Goal: Information Seeking & Learning: Learn about a topic

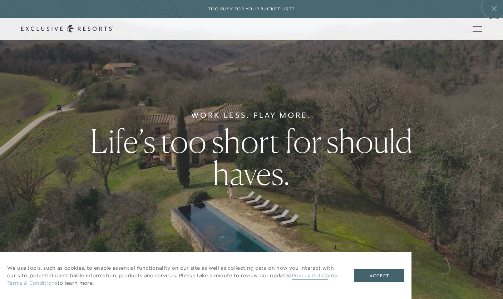
click at [495, 7] on icon at bounding box center [494, 9] width 14 height 6
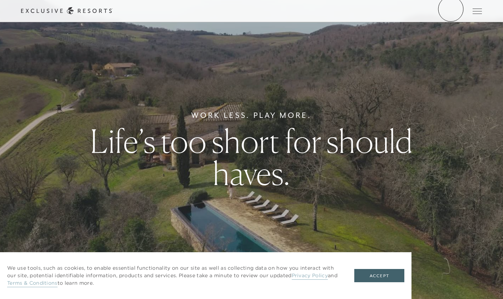
click at [0, 0] on link "Member Login" at bounding box center [0, 0] width 0 height 0
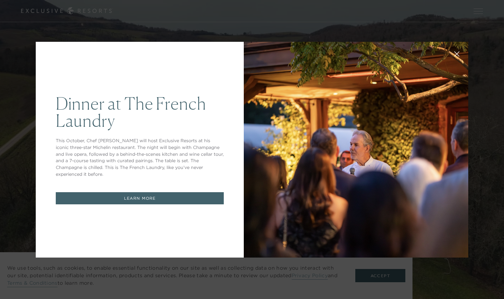
click at [188, 195] on link "LEARN MORE" at bounding box center [140, 198] width 168 height 13
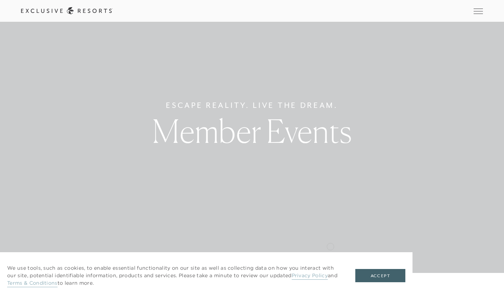
scroll to position [29, 0]
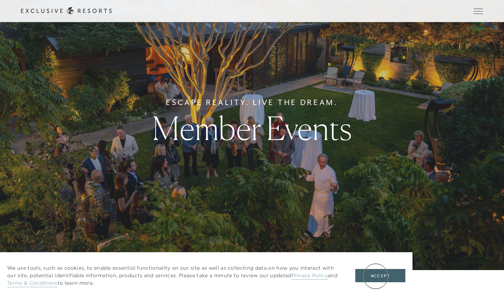
click at [376, 276] on button "Accept" at bounding box center [380, 276] width 50 height 14
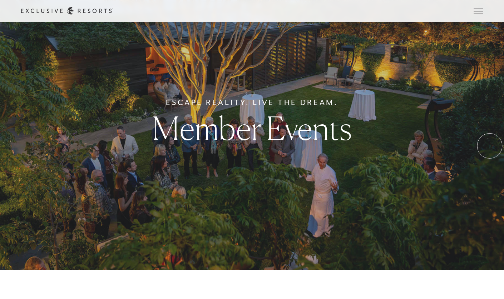
click at [490, 146] on div "Escape Reality. Live The Dream. Member Events" at bounding box center [252, 120] width 504 height 299
click at [346, 174] on div "Escape Reality. Live The Dream. Member Events" at bounding box center [252, 120] width 504 height 299
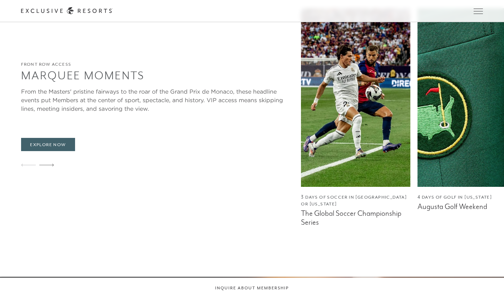
scroll to position [597, 0]
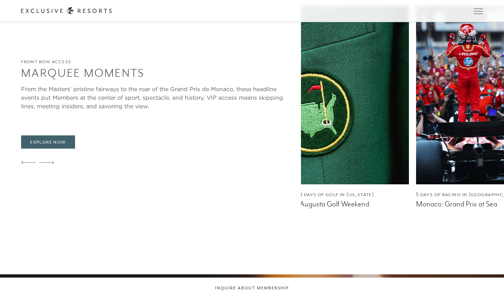
click at [416, 124] on img at bounding box center [470, 95] width 109 height 179
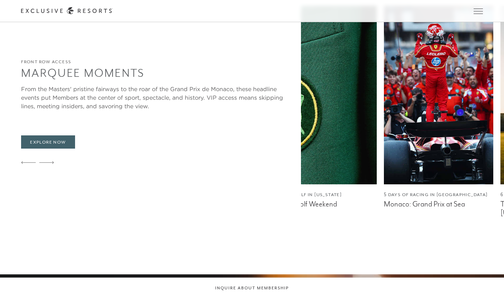
click at [384, 84] on img at bounding box center [438, 95] width 109 height 179
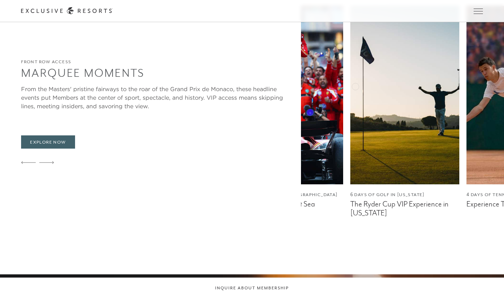
click at [350, 70] on img at bounding box center [404, 95] width 109 height 179
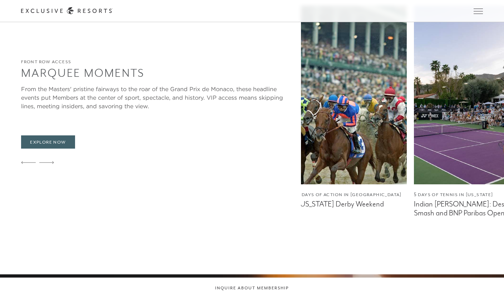
click at [215, 54] on img at bounding box center [235, 95] width 109 height 179
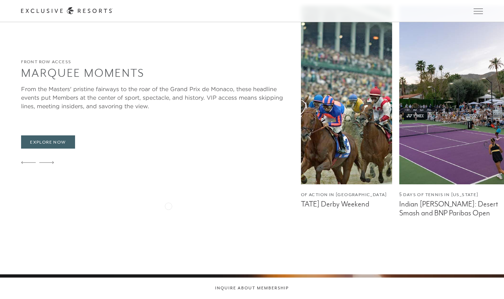
click at [168, 205] on figcaption "Experience The French Open" at bounding box center [220, 204] width 109 height 9
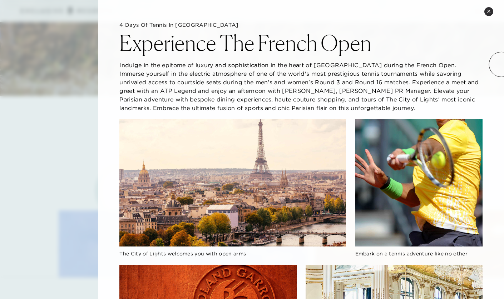
scroll to position [3649, 0]
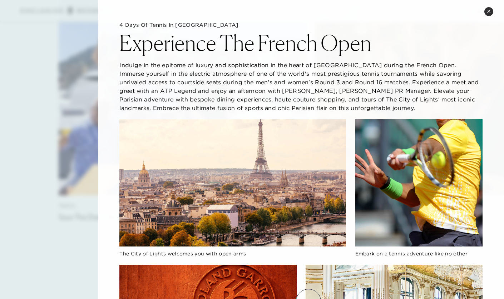
drag, startPoint x: 305, startPoint y: 261, endPoint x: 308, endPoint y: 302, distance: 40.5
click at [177, 219] on img at bounding box center [232, 182] width 227 height 127
click at [274, 192] on img at bounding box center [232, 182] width 227 height 127
click at [224, 69] on p "Indulge in the epitome of luxury and sophistication in the heart of Paris durin…" at bounding box center [300, 86] width 363 height 51
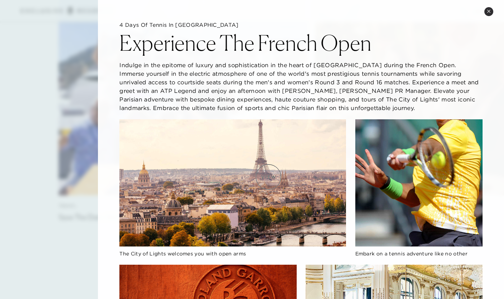
drag, startPoint x: 225, startPoint y: 61, endPoint x: 271, endPoint y: 183, distance: 130.5
click at [490, 15] on button "Close quickview" at bounding box center [488, 11] width 9 height 9
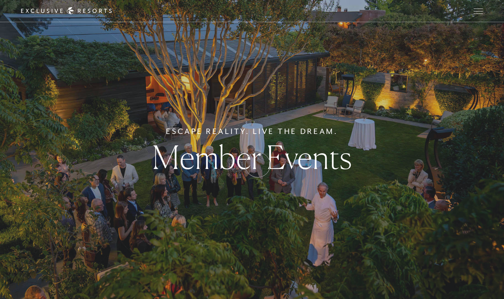
click at [258, 165] on h1 "Member Events" at bounding box center [251, 157] width 199 height 32
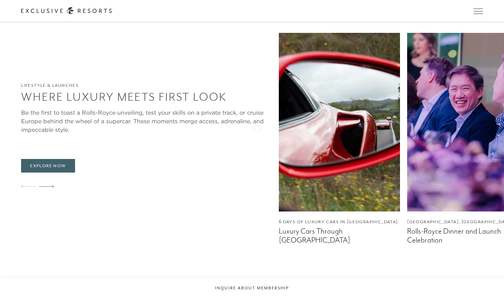
scroll to position [1463, 0]
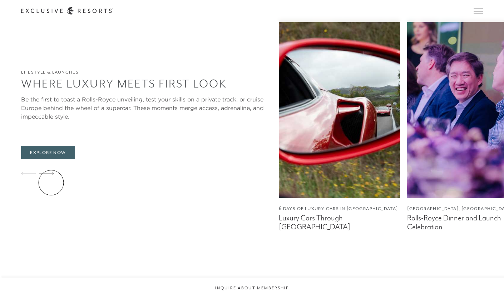
click at [49, 182] on div at bounding box center [46, 173] width 15 height 17
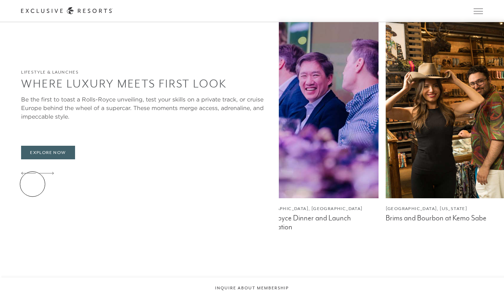
click at [31, 175] on icon at bounding box center [28, 173] width 15 height 3
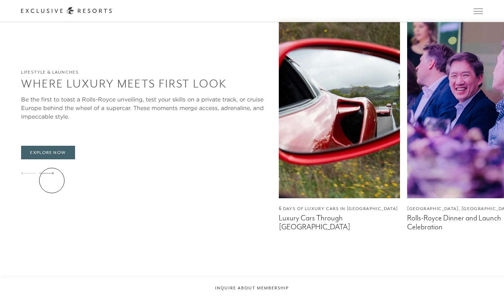
click at [52, 174] on icon at bounding box center [46, 173] width 15 height 3
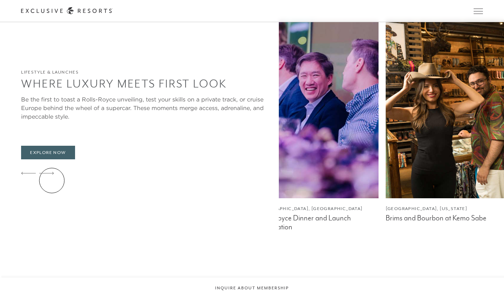
click at [52, 174] on icon at bounding box center [46, 173] width 15 height 3
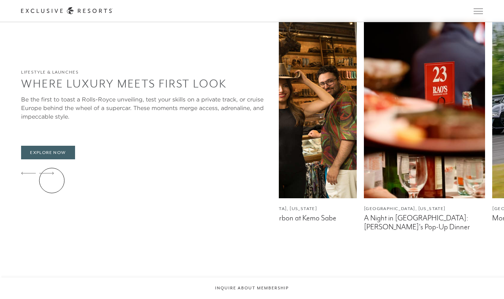
click at [52, 174] on icon at bounding box center [46, 173] width 15 height 3
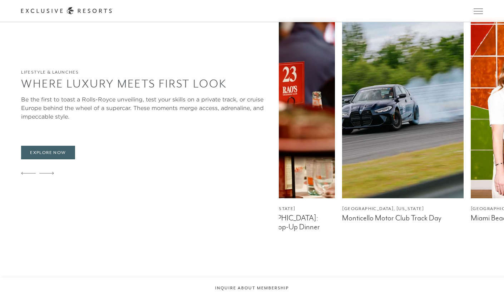
click at [52, 174] on icon at bounding box center [46, 173] width 15 height 3
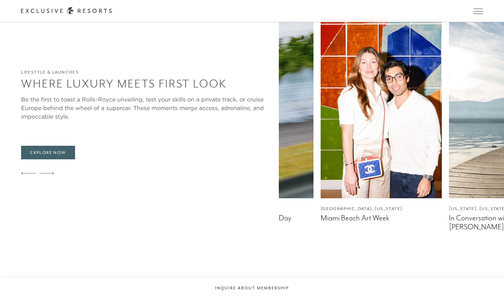
click at [52, 174] on icon at bounding box center [46, 173] width 15 height 3
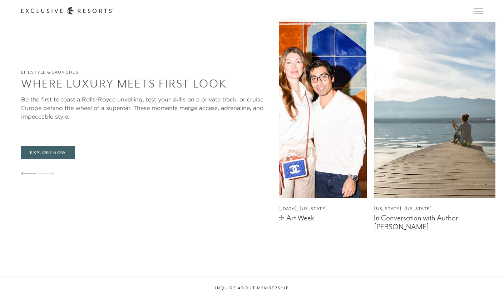
click at [52, 174] on icon at bounding box center [46, 173] width 15 height 3
click at [28, 178] on div at bounding box center [28, 173] width 15 height 17
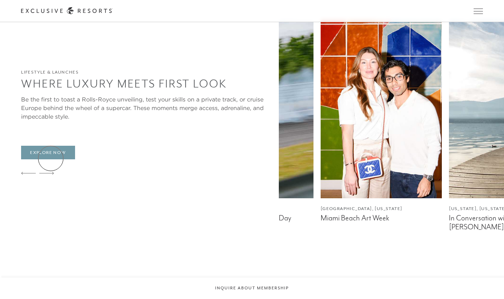
click at [50, 159] on link "Explore Now" at bounding box center [48, 153] width 54 height 14
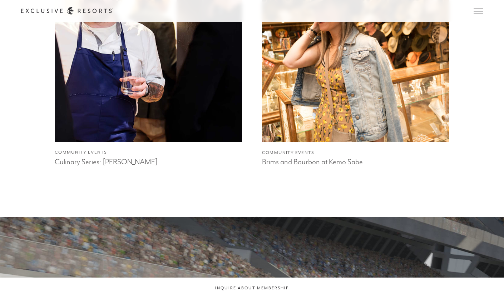
scroll to position [918, 0]
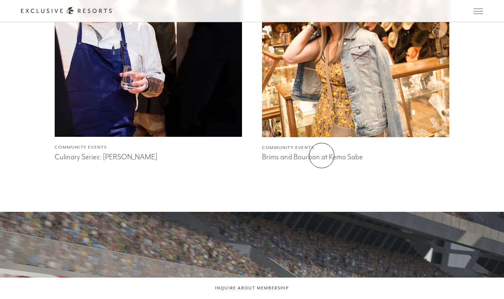
click at [322, 154] on h3 "Brims and Bourbon at Kemo Sabe" at bounding box center [356, 156] width 188 height 11
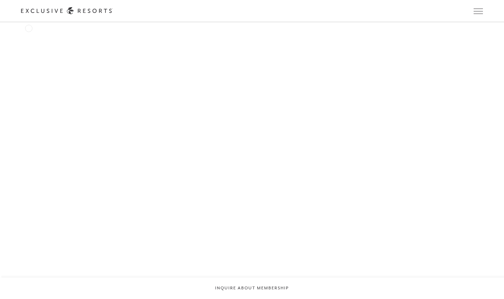
scroll to position [773, 0]
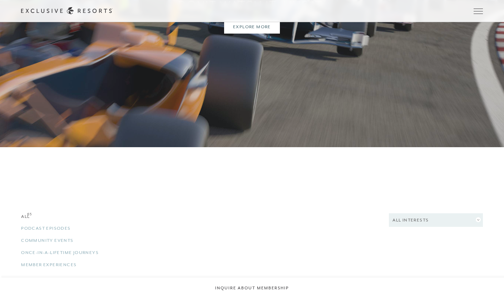
scroll to position [1235, 0]
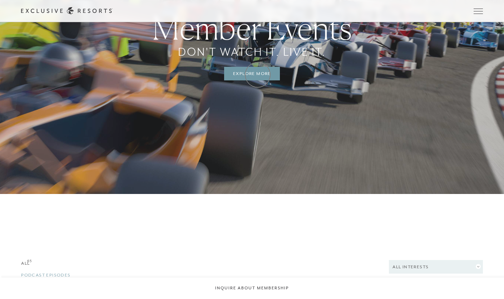
click at [258, 75] on link "Explore More" at bounding box center [252, 74] width 56 height 14
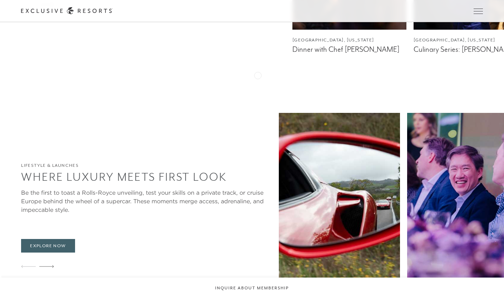
scroll to position [1380, 0]
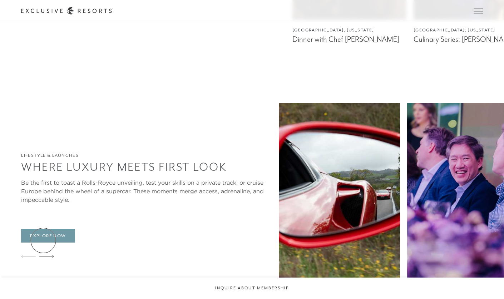
click at [43, 241] on link "Explore Now" at bounding box center [48, 236] width 54 height 14
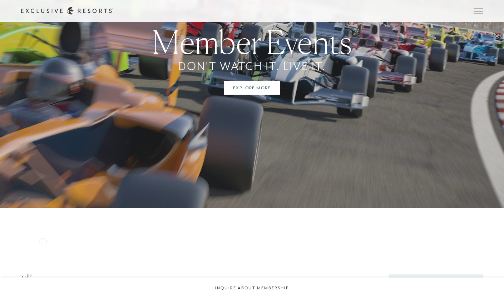
scroll to position [1226, 0]
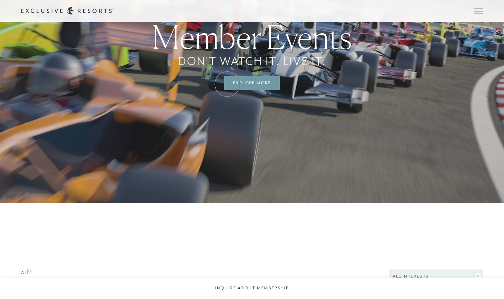
click at [230, 84] on link "Explore More" at bounding box center [252, 83] width 56 height 14
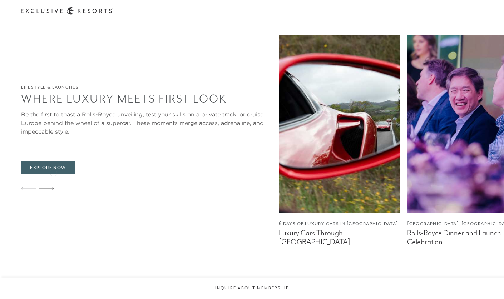
scroll to position [1438, 0]
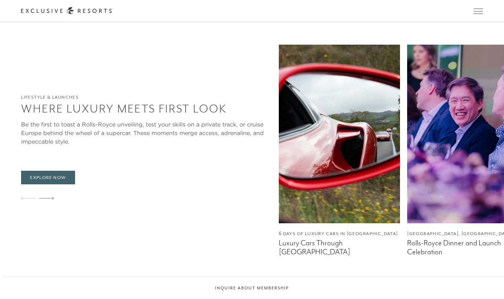
click at [407, 239] on figcaption "Rolls-Royce Dinner and Launch Celebration" at bounding box center [467, 248] width 121 height 18
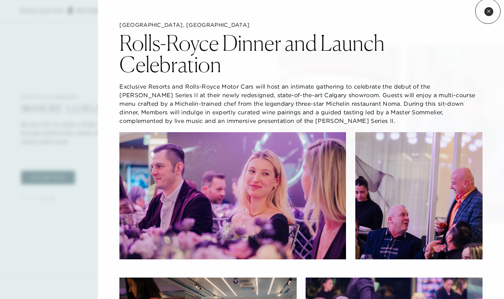
click at [488, 11] on icon at bounding box center [489, 11] width 4 height 4
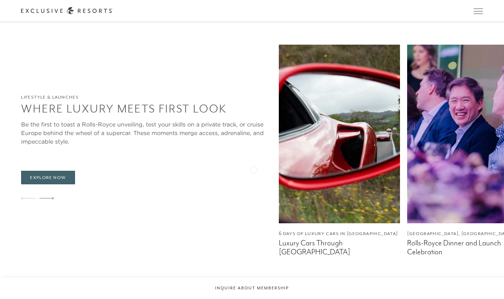
click at [279, 168] on img at bounding box center [339, 134] width 121 height 179
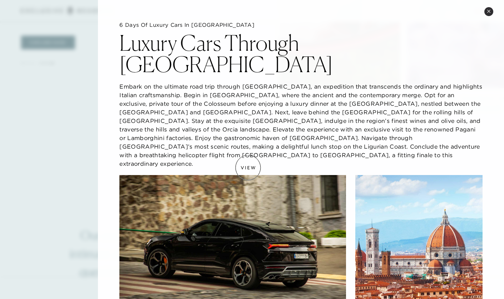
scroll to position [1573, 0]
drag, startPoint x: 418, startPoint y: 68, endPoint x: 430, endPoint y: 144, distance: 76.8
drag, startPoint x: 320, startPoint y: 279, endPoint x: 320, endPoint y: 302, distance: 22.9
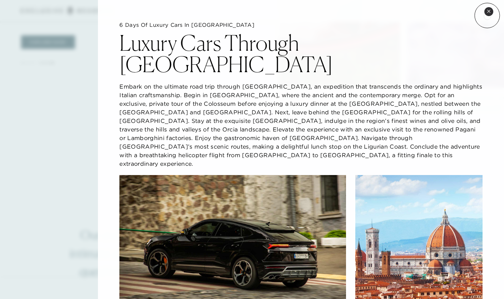
click at [488, 14] on button "Close quickview" at bounding box center [488, 11] width 9 height 9
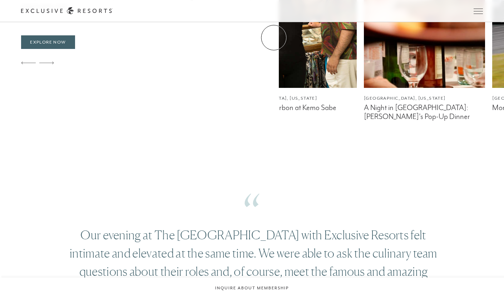
drag, startPoint x: 274, startPoint y: 38, endPoint x: 170, endPoint y: 40, distance: 103.7
click at [170, 22] on header "Skip to main content Too busy for your bucket list? Not a bucket list. A bluepr…" at bounding box center [252, 11] width 504 height 22
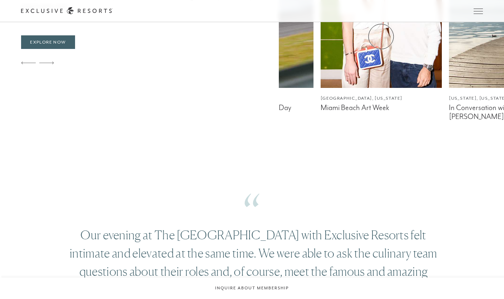
drag, startPoint x: 382, startPoint y: 36, endPoint x: 215, endPoint y: 52, distance: 167.6
click at [269, 75] on link "Monticello, New York Monticello Motor Club Track Day" at bounding box center [252, 15] width 121 height 212
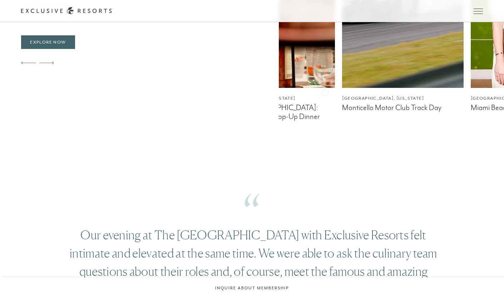
click at [342, 103] on figcaption "Monticello Motor Club Track Day" at bounding box center [402, 107] width 121 height 9
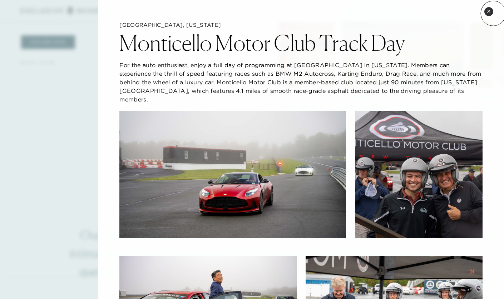
click at [488, 10] on icon at bounding box center [488, 11] width 3 height 3
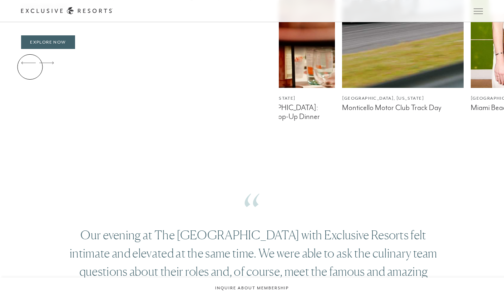
click at [30, 67] on div at bounding box center [28, 63] width 15 height 17
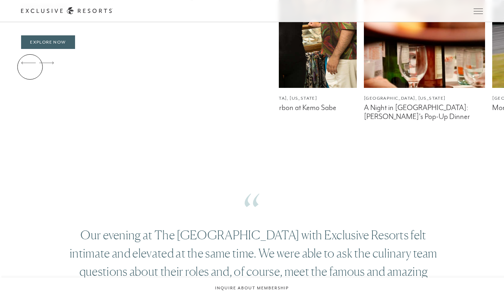
click at [30, 67] on div at bounding box center [28, 63] width 15 height 17
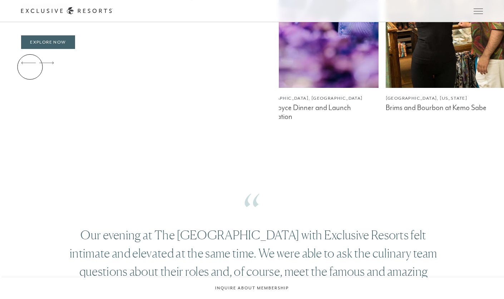
click at [30, 67] on div at bounding box center [28, 63] width 15 height 17
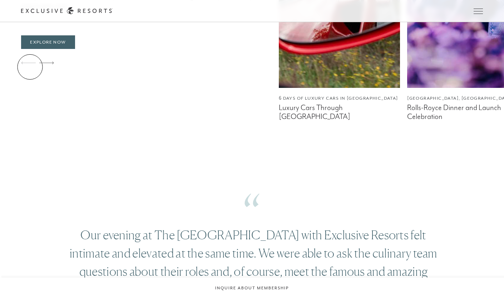
click at [30, 67] on div at bounding box center [28, 63] width 15 height 17
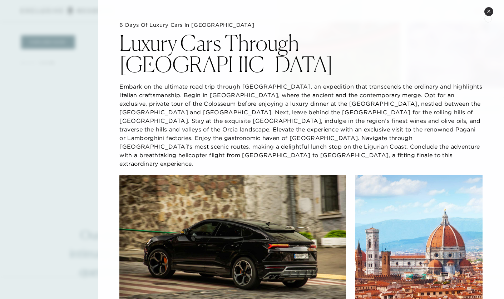
click at [488, 13] on button "Close quickview" at bounding box center [488, 11] width 9 height 9
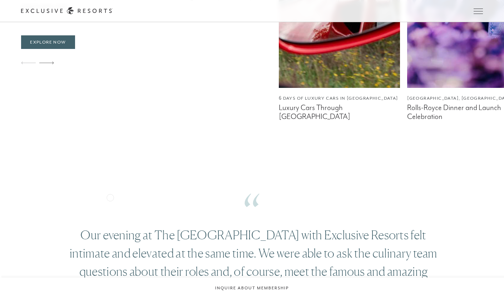
click at [108, 219] on div "Our evening at The French Laundry with Exclusive Resorts felt intimate and elev…" at bounding box center [253, 259] width 372 height 80
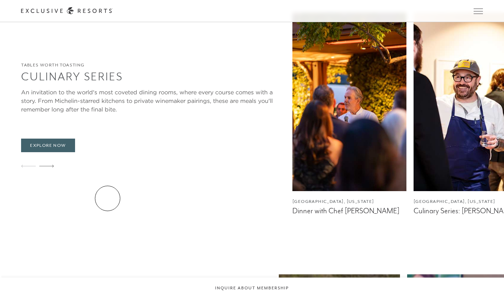
scroll to position [1210, 0]
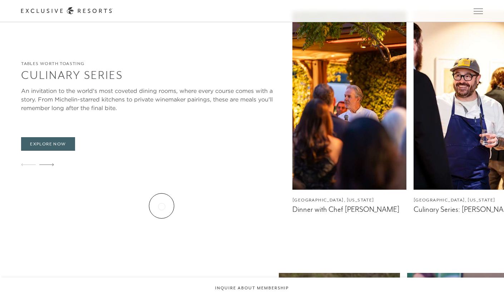
click at [292, 205] on figcaption "Dinner with Chef [PERSON_NAME]" at bounding box center [349, 209] width 114 height 9
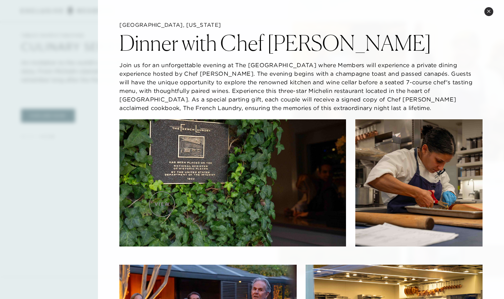
scroll to position [1244, 0]
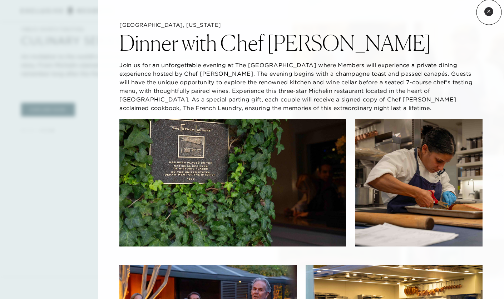
click at [489, 12] on icon at bounding box center [489, 11] width 4 height 4
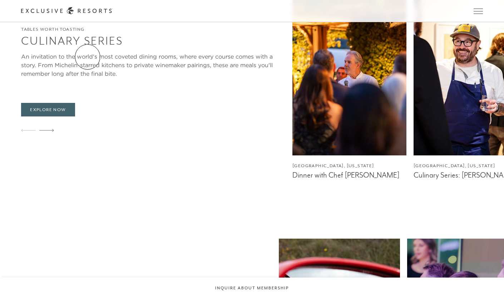
click at [88, 57] on div "An invitation to the world's most coveted dining rooms, where every course come…" at bounding box center [153, 65] width 264 height 26
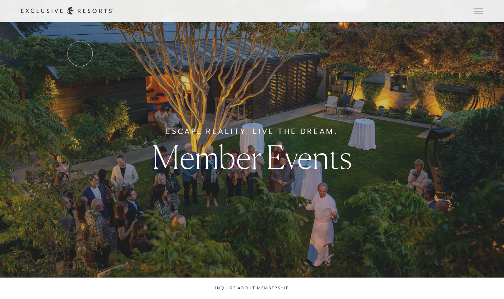
scroll to position [0, 0]
